Goal: Task Accomplishment & Management: Manage account settings

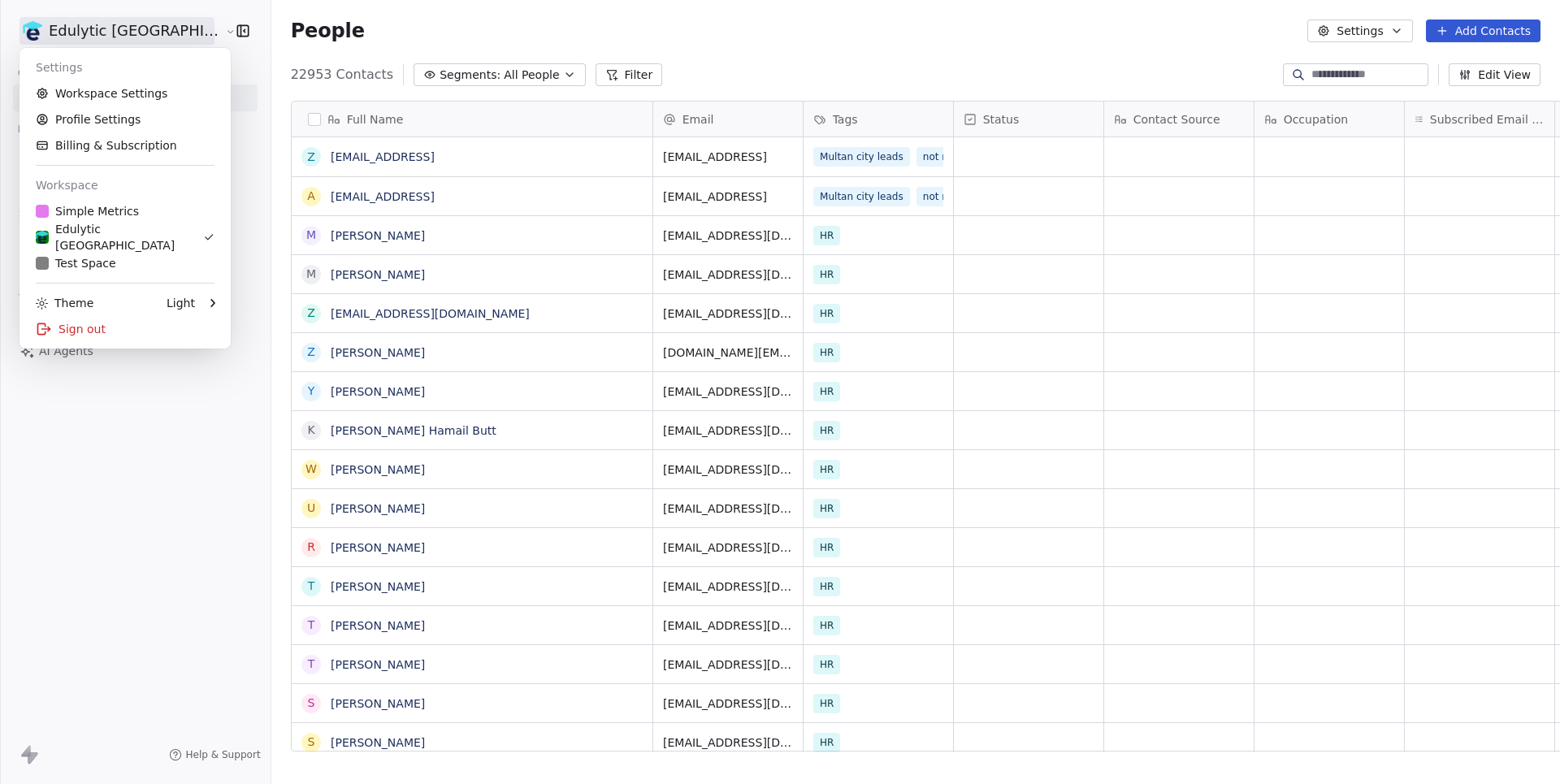
click at [69, 31] on html "Edulytic UK Contacts People Marketing Workflows Campaigns Sales Pipelines Seque…" at bounding box center [780, 392] width 1560 height 784
click at [89, 85] on link "Workspace Settings" at bounding box center [125, 94] width 198 height 26
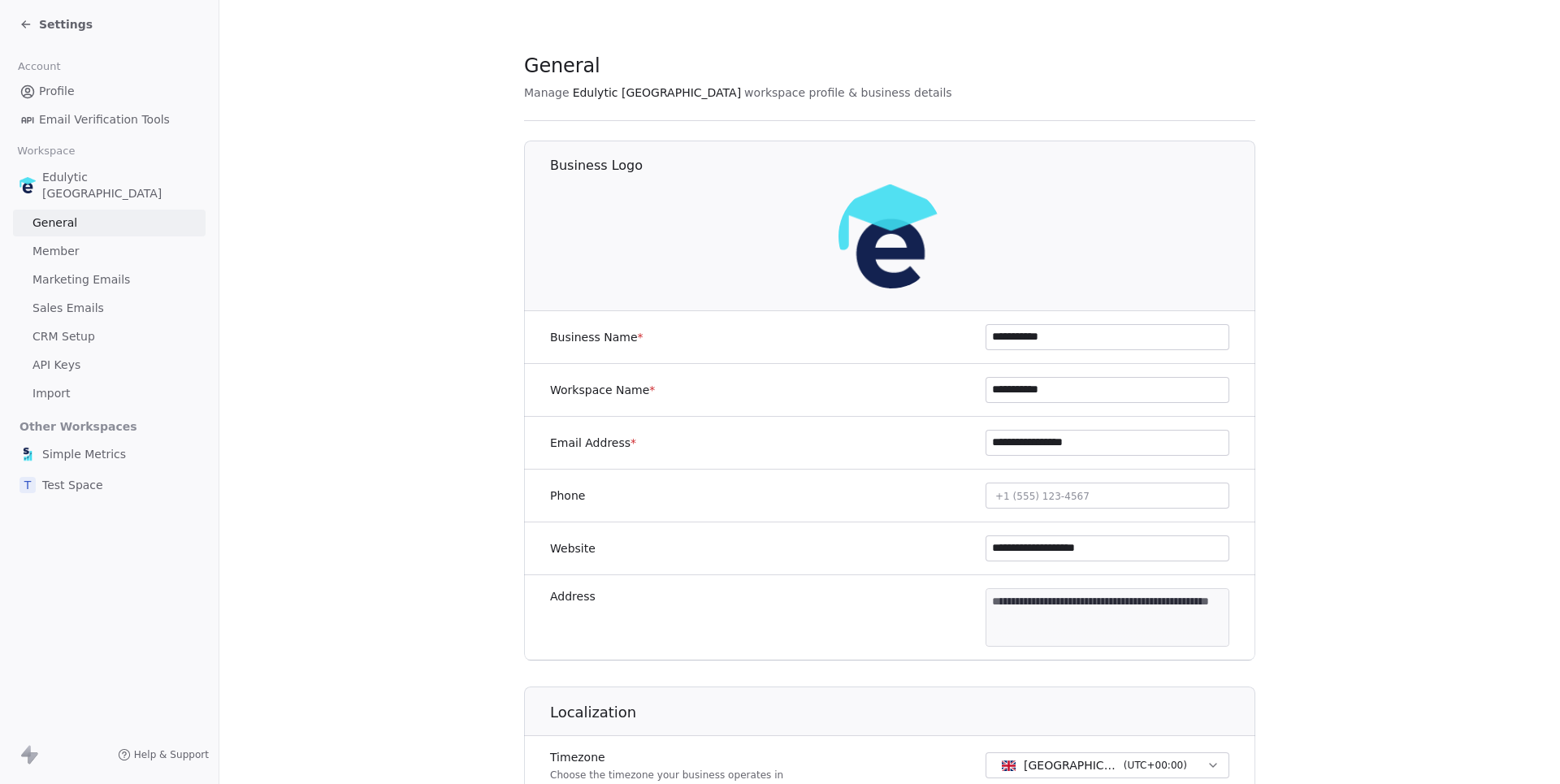
click at [63, 300] on span "Sales Emails" at bounding box center [68, 308] width 72 height 17
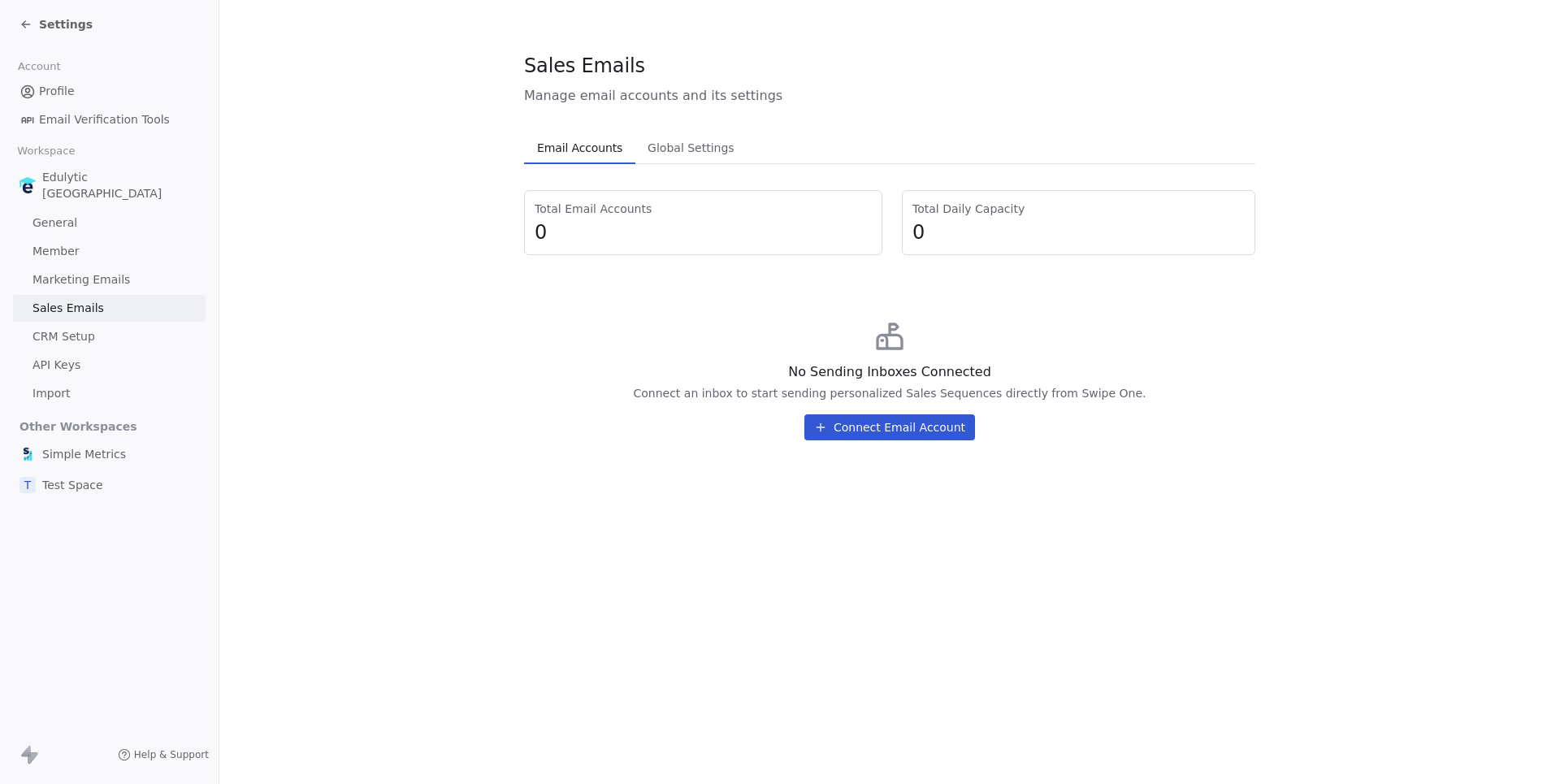
click at [47, 271] on span "Marketing Emails" at bounding box center [82, 280] width 98 height 17
